Goal: Task Accomplishment & Management: Complete application form

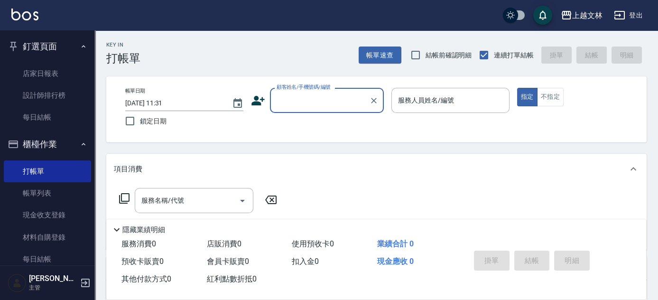
scroll to position [43, 0]
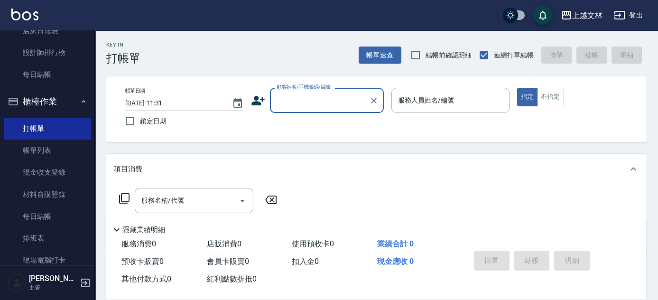
click at [323, 92] on input "顧客姓名/手機號碼/編號" at bounding box center [319, 100] width 91 height 17
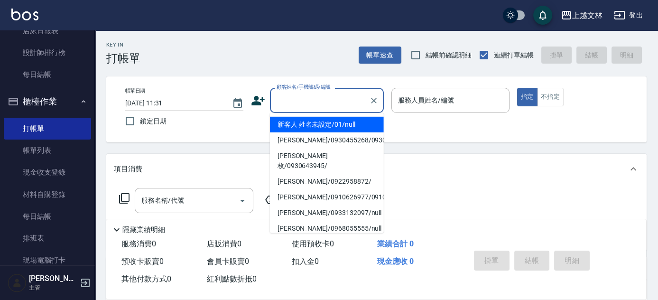
click at [337, 127] on li "新客人 姓名未設定/01/null" at bounding box center [327, 125] width 114 height 16
type input "新客人 姓名未設定/01/null"
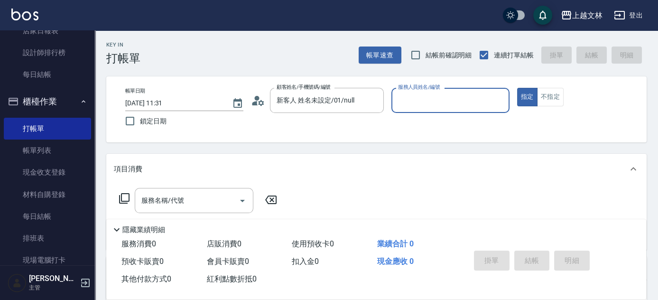
click at [408, 100] on input "服務人員姓名/編號" at bounding box center [450, 100] width 110 height 17
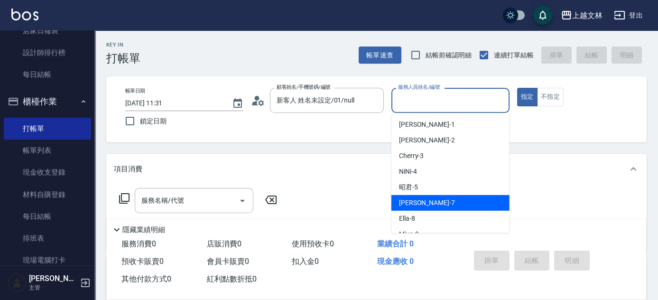
click at [433, 207] on div "Tiffany -7" at bounding box center [450, 203] width 118 height 16
type input "Tiffany-7"
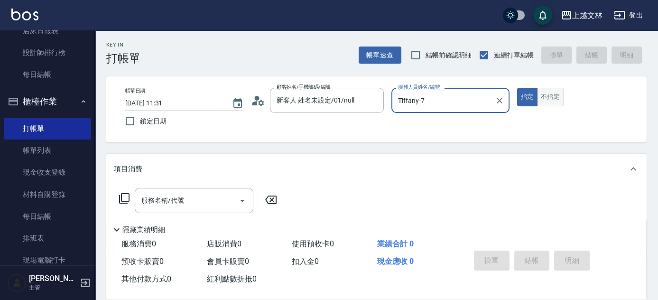
click at [556, 94] on button "不指定" at bounding box center [550, 97] width 27 height 18
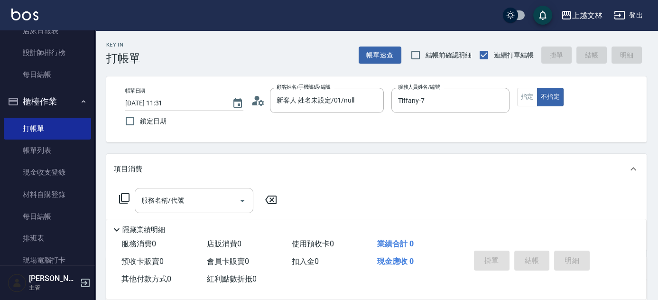
click at [213, 197] on input "服務名稱/代號" at bounding box center [187, 200] width 96 height 17
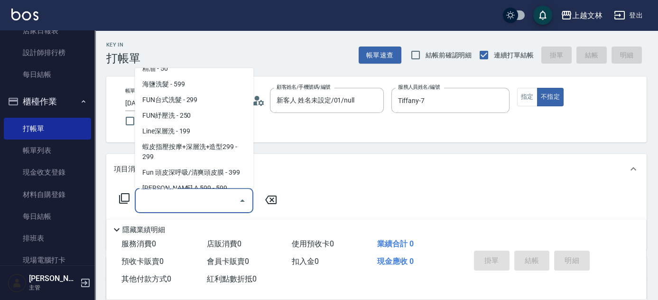
scroll to position [210, 0]
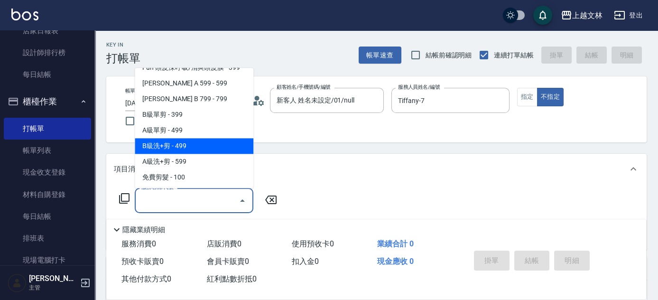
click at [229, 142] on span "B級洗+剪 - 499" at bounding box center [194, 146] width 119 height 16
type input "B級洗+剪(203)"
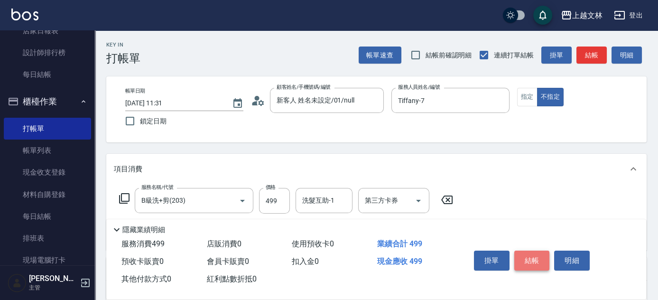
click at [541, 261] on button "結帳" at bounding box center [532, 260] width 36 height 20
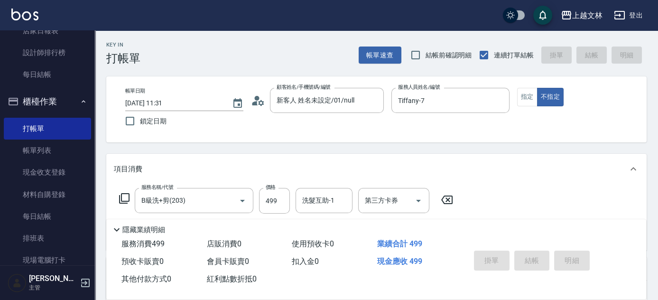
type input "[DATE] 12:58"
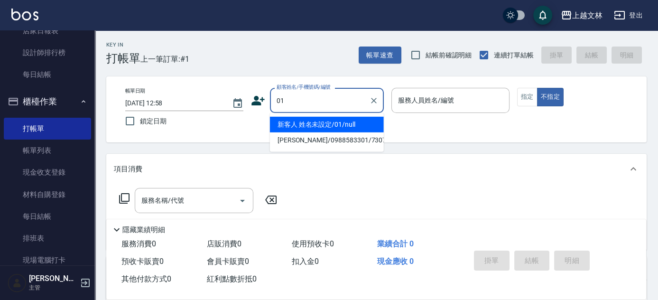
type input "新客人 姓名未設定/01/null"
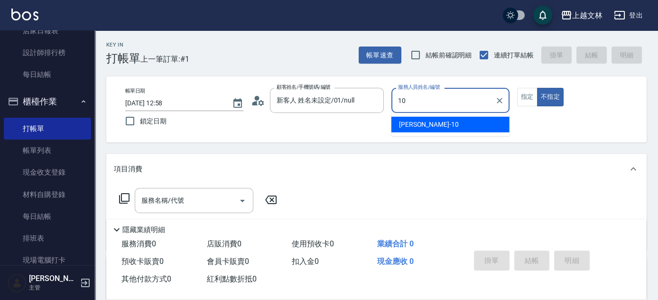
type input "[PERSON_NAME]-10"
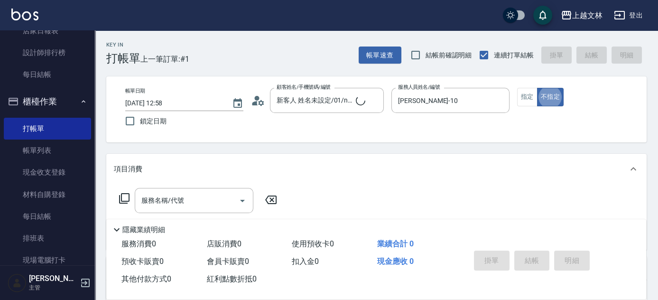
type button "false"
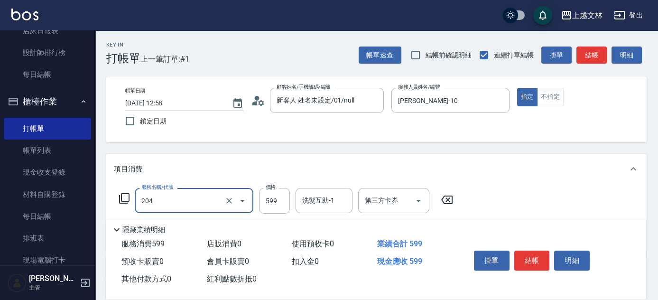
type input "A級洗+剪(204)"
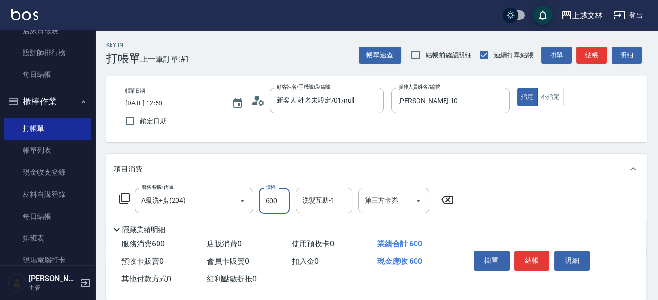
type input "600"
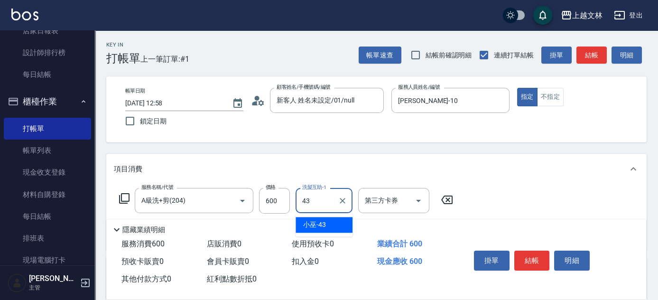
type input "小巫-43"
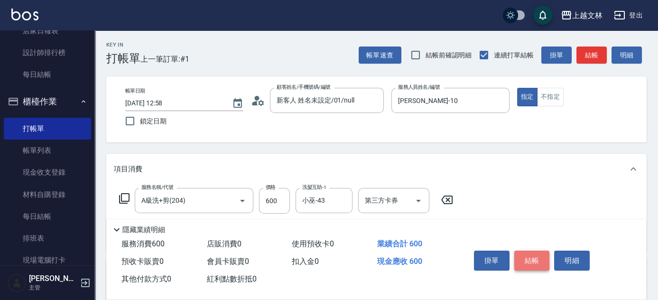
click at [534, 261] on button "結帳" at bounding box center [532, 260] width 36 height 20
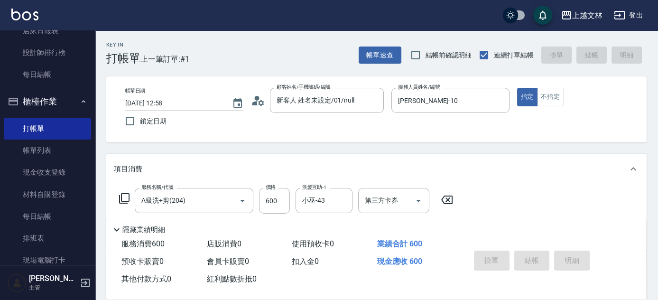
type input "[DATE] 13:13"
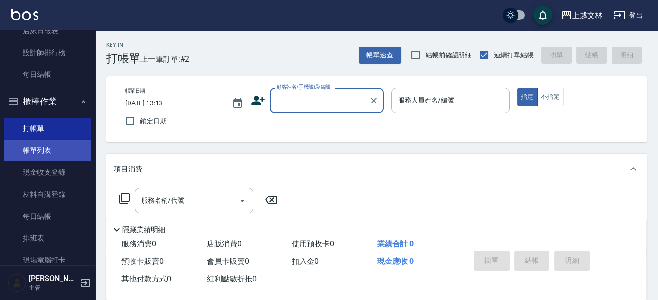
click at [52, 149] on link "帳單列表" at bounding box center [47, 150] width 87 height 22
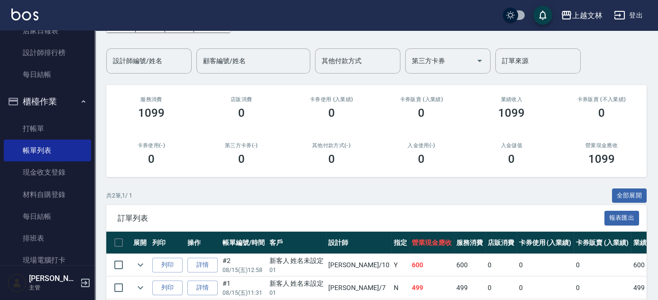
scroll to position [67, 0]
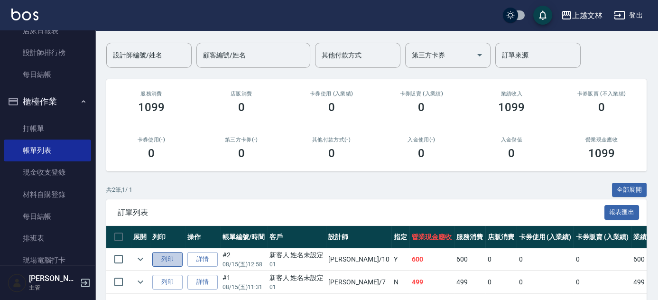
click at [156, 257] on button "列印" at bounding box center [167, 259] width 30 height 15
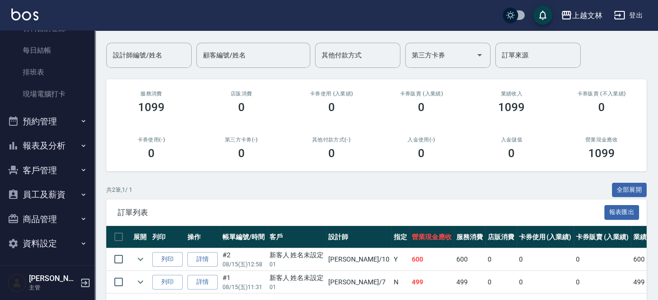
scroll to position [210, 0]
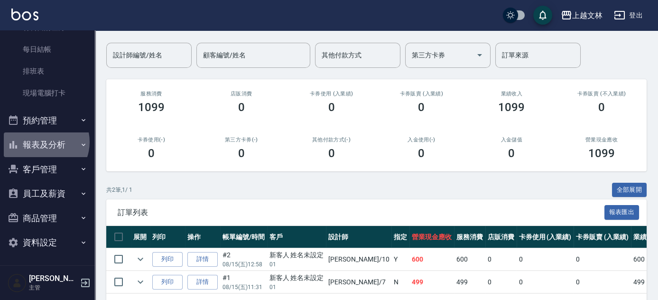
click at [41, 141] on button "報表及分析" at bounding box center [47, 144] width 87 height 25
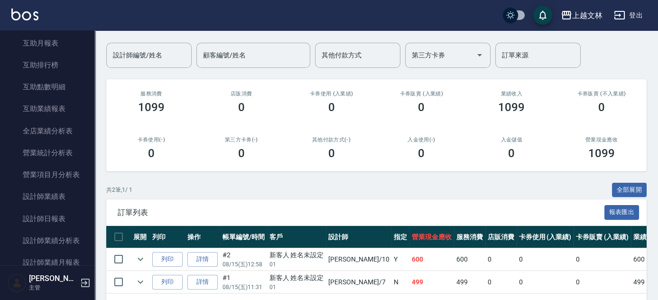
scroll to position [432, 0]
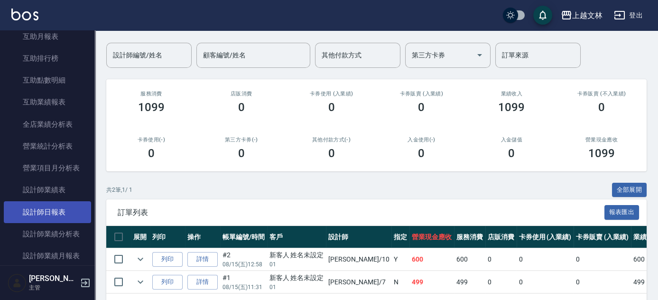
click at [59, 212] on link "設計師日報表" at bounding box center [47, 212] width 87 height 22
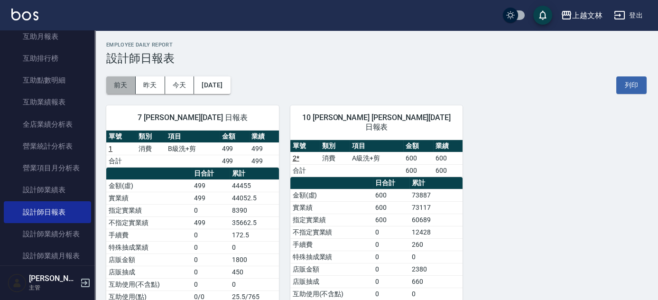
click at [125, 83] on button "前天" at bounding box center [120, 85] width 29 height 18
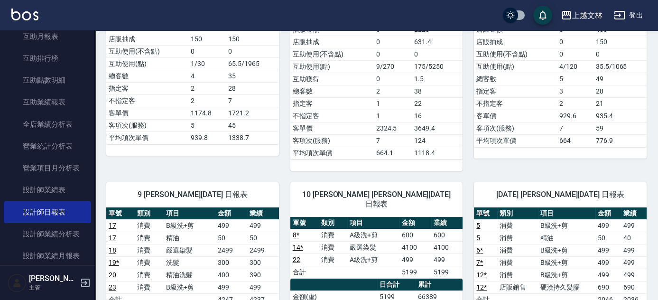
scroll to position [300, 0]
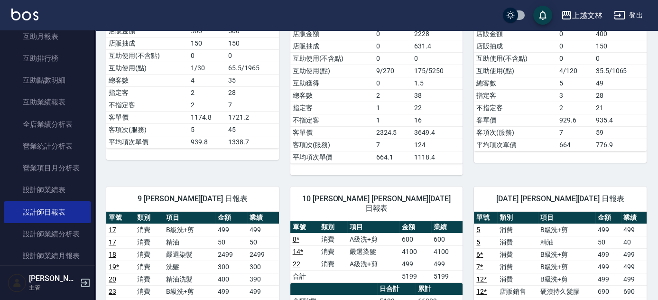
click at [655, 151] on div "上越文林 [DATE] 設計師日報表 列印時間： [DATE][PHONE_NUMBER]:16 Employee Daily Report 設計師日報表 […" at bounding box center [376, 241] width 563 height 1020
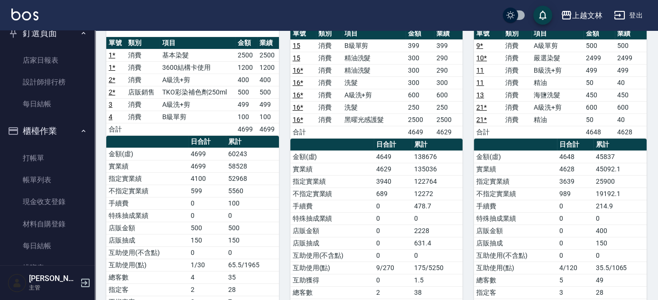
scroll to position [1, 0]
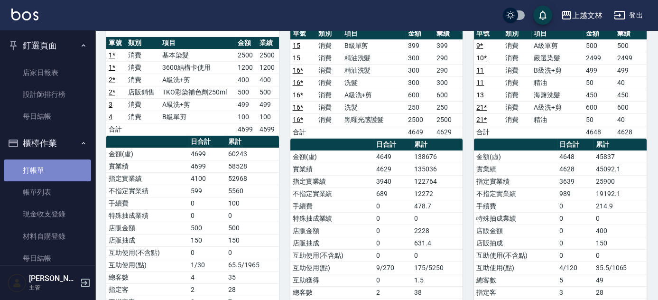
click at [54, 168] on link "打帳單" at bounding box center [47, 170] width 87 height 22
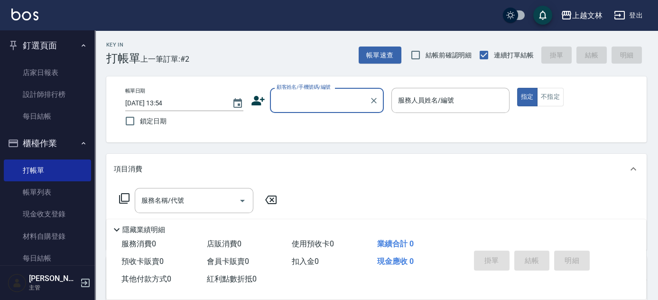
click at [329, 109] on div "顧客姓名/手機號碼/編號" at bounding box center [327, 100] width 114 height 25
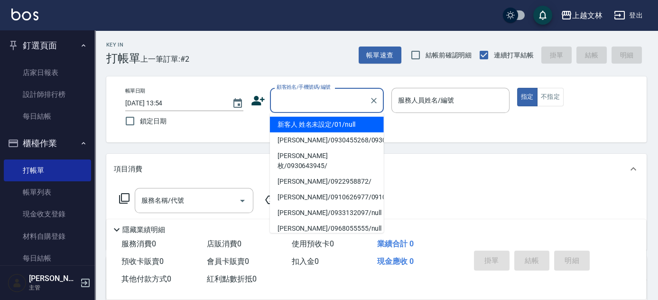
click at [330, 124] on li "新客人 姓名未設定/01/null" at bounding box center [327, 125] width 114 height 16
type input "新客人 姓名未設定/01/null"
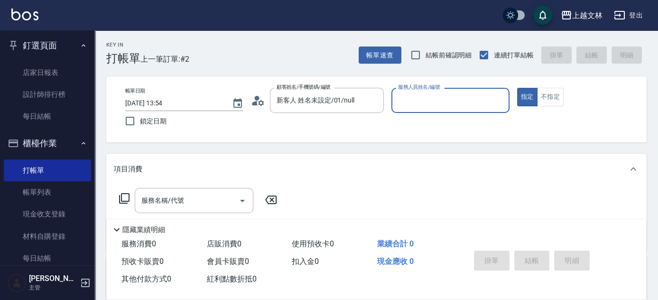
click at [440, 102] on input "服務人員姓名/編號" at bounding box center [450, 100] width 110 height 17
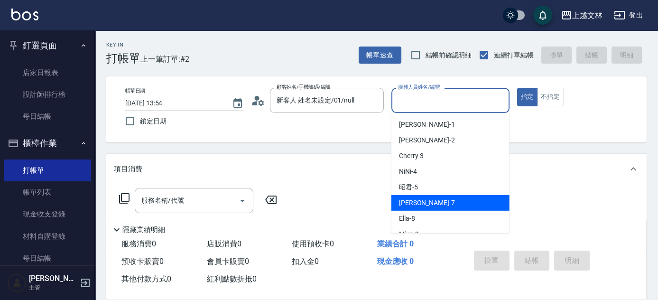
click at [424, 202] on span "Tiffany -7" at bounding box center [427, 203] width 56 height 10
type input "Tiffany-7"
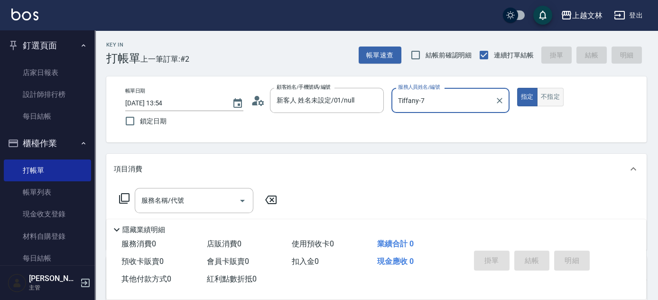
click at [550, 98] on button "不指定" at bounding box center [550, 97] width 27 height 18
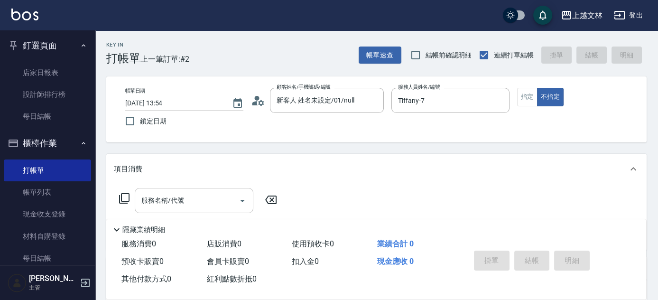
click at [221, 194] on input "服務名稱/代號" at bounding box center [187, 200] width 96 height 17
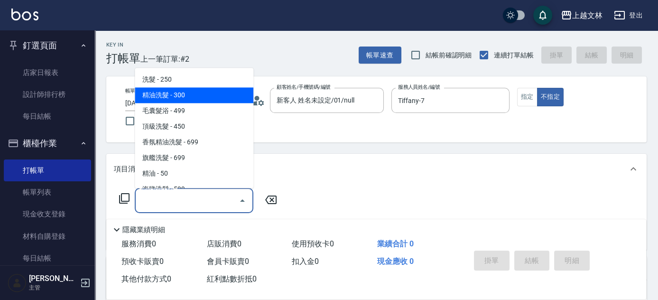
click at [220, 100] on span "精油洗髮 - 300" at bounding box center [194, 96] width 119 height 16
type input "精油洗髮(102)"
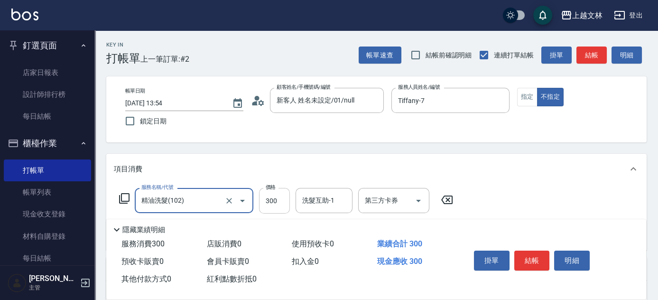
click at [266, 206] on input "300" at bounding box center [274, 201] width 31 height 26
type input "400"
click at [536, 254] on button "結帳" at bounding box center [532, 260] width 36 height 20
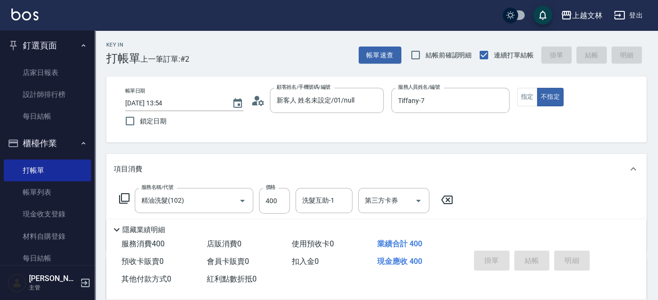
type input "[DATE] 13:55"
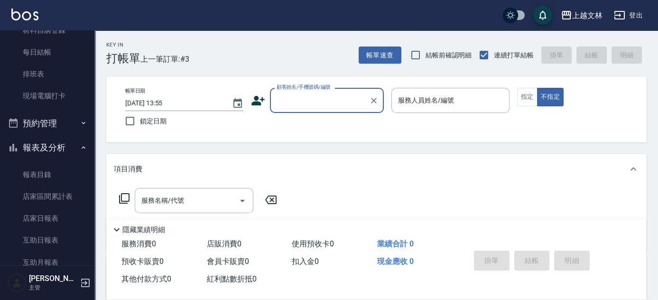
scroll to position [146, 0]
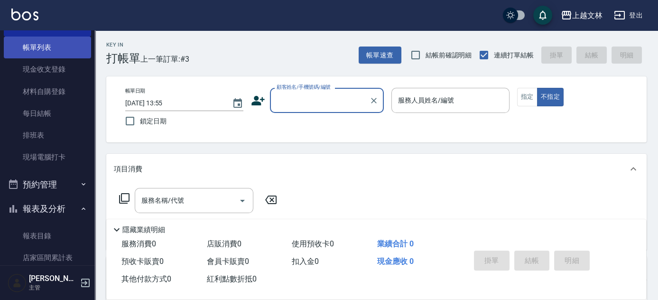
click at [58, 47] on link "帳單列表" at bounding box center [47, 48] width 87 height 22
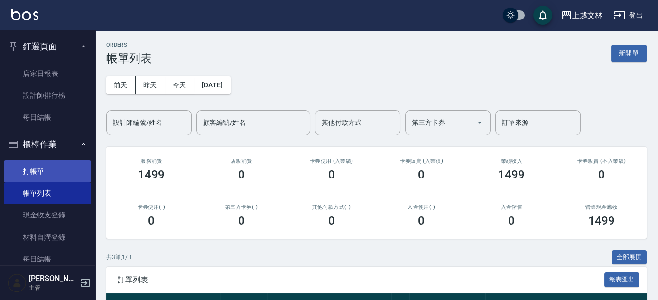
click at [38, 171] on link "打帳單" at bounding box center [47, 171] width 87 height 22
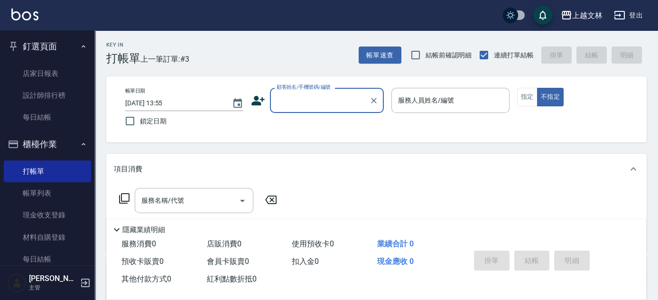
scroll to position [43, 0]
